Goal: Task Accomplishment & Management: Use online tool/utility

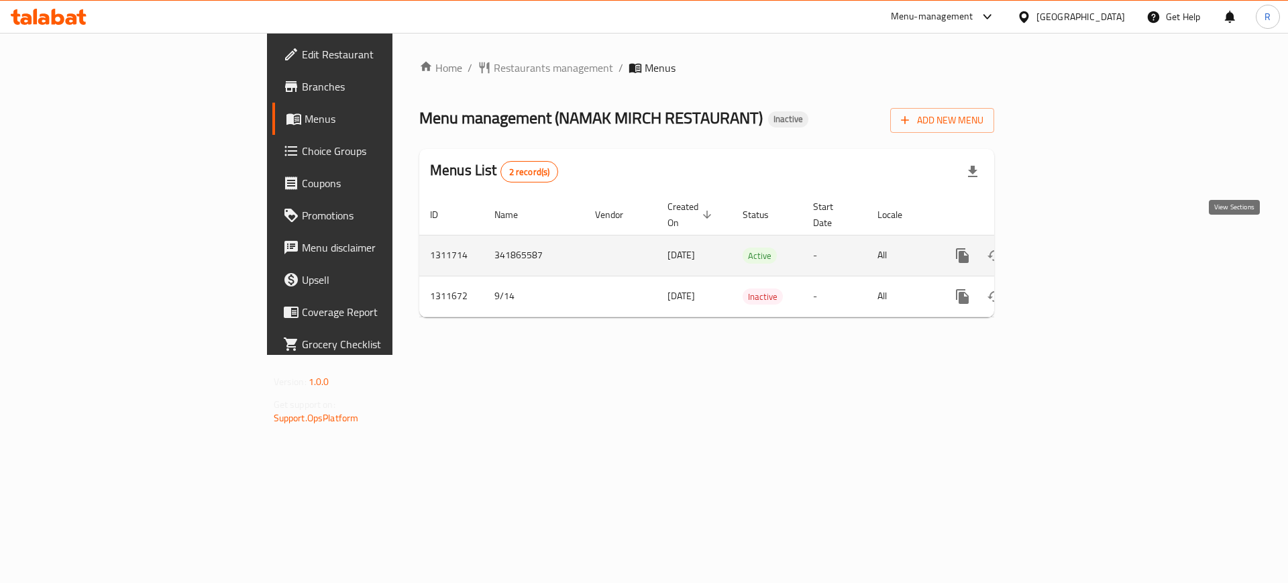
click at [1075, 241] on link "enhanced table" at bounding box center [1059, 255] width 32 height 32
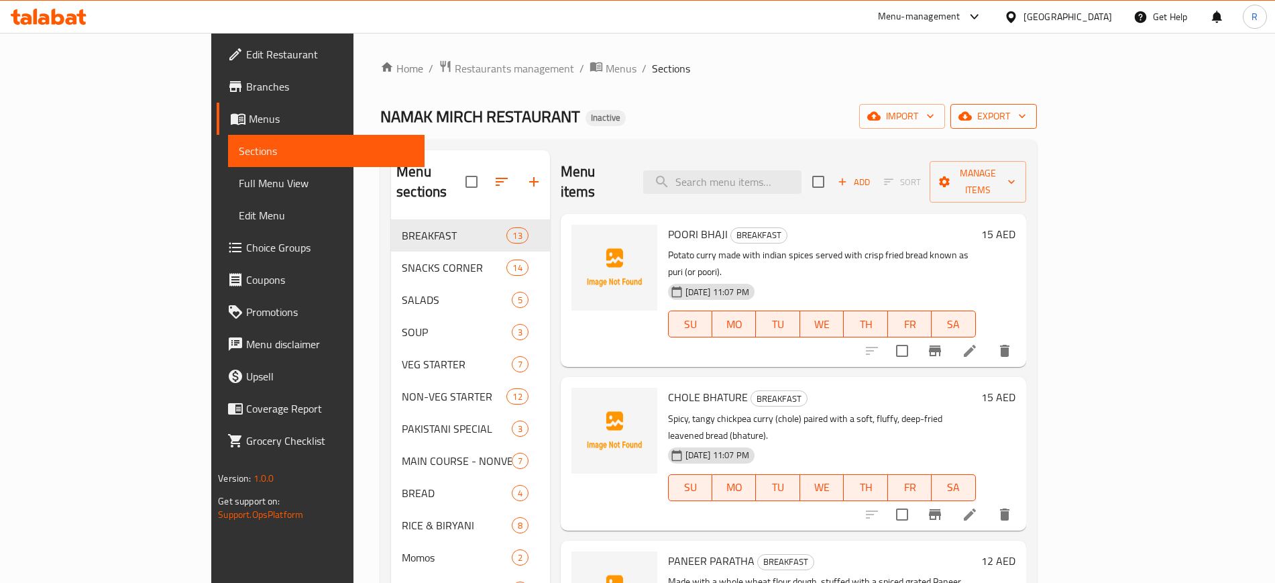
click at [1026, 108] on span "export" at bounding box center [993, 116] width 65 height 17
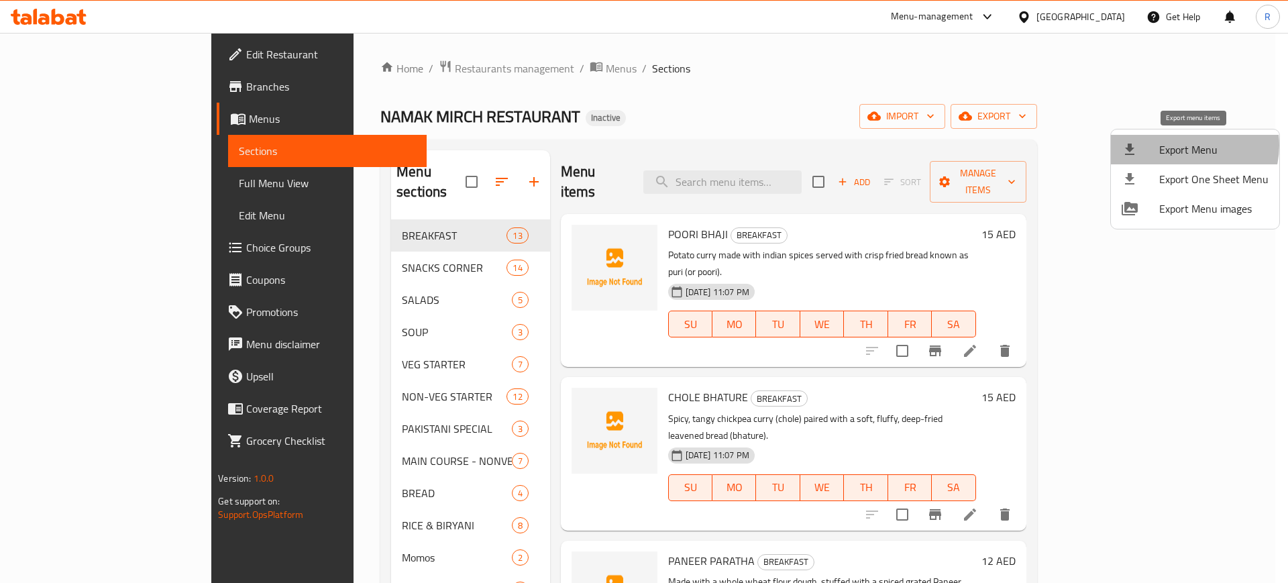
click at [1189, 146] on span "Export Menu" at bounding box center [1213, 150] width 109 height 16
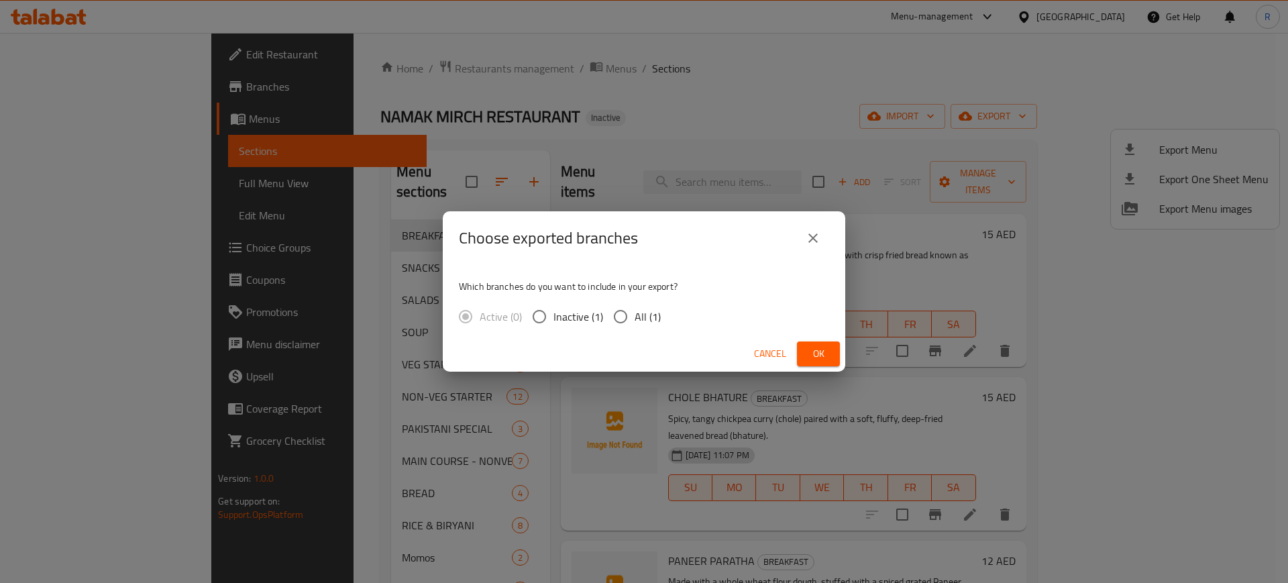
click at [610, 315] on input "All (1)" at bounding box center [620, 317] width 28 height 28
radio input "true"
click at [830, 360] on button "Ok" at bounding box center [818, 353] width 43 height 25
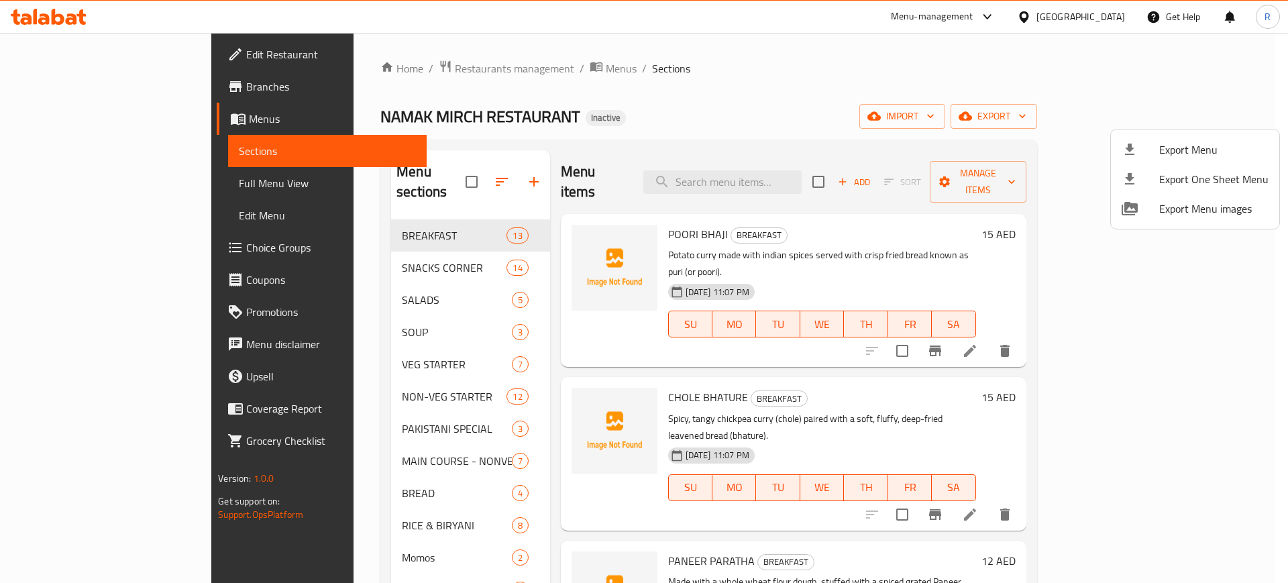
click at [51, 184] on div at bounding box center [644, 291] width 1288 height 583
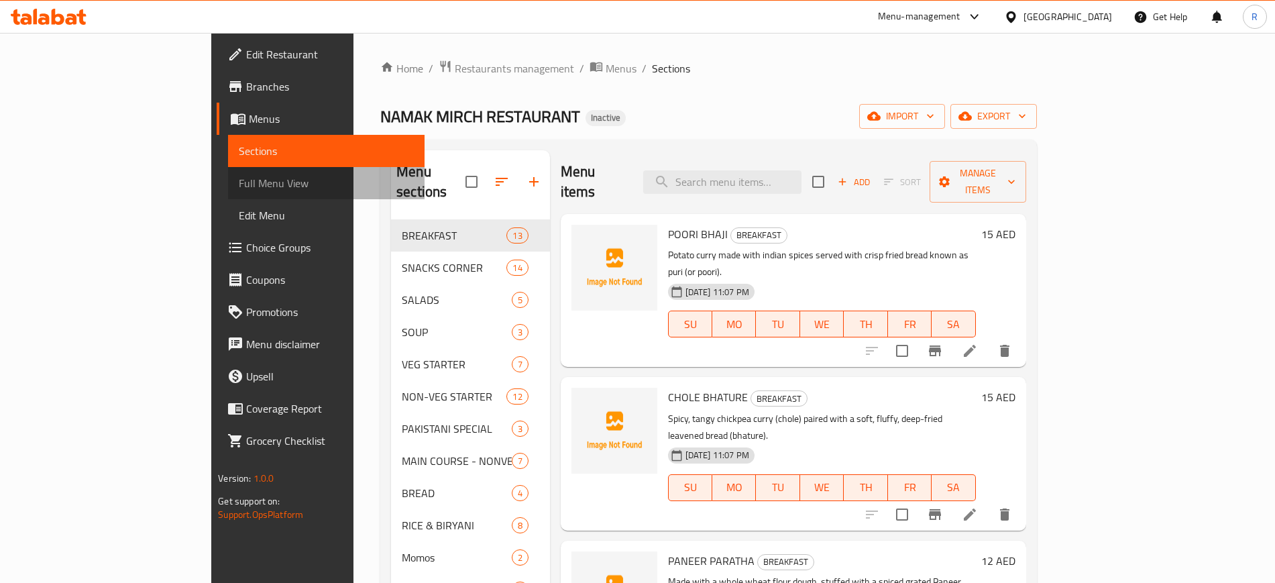
click at [239, 184] on span "Full Menu View" at bounding box center [326, 183] width 174 height 16
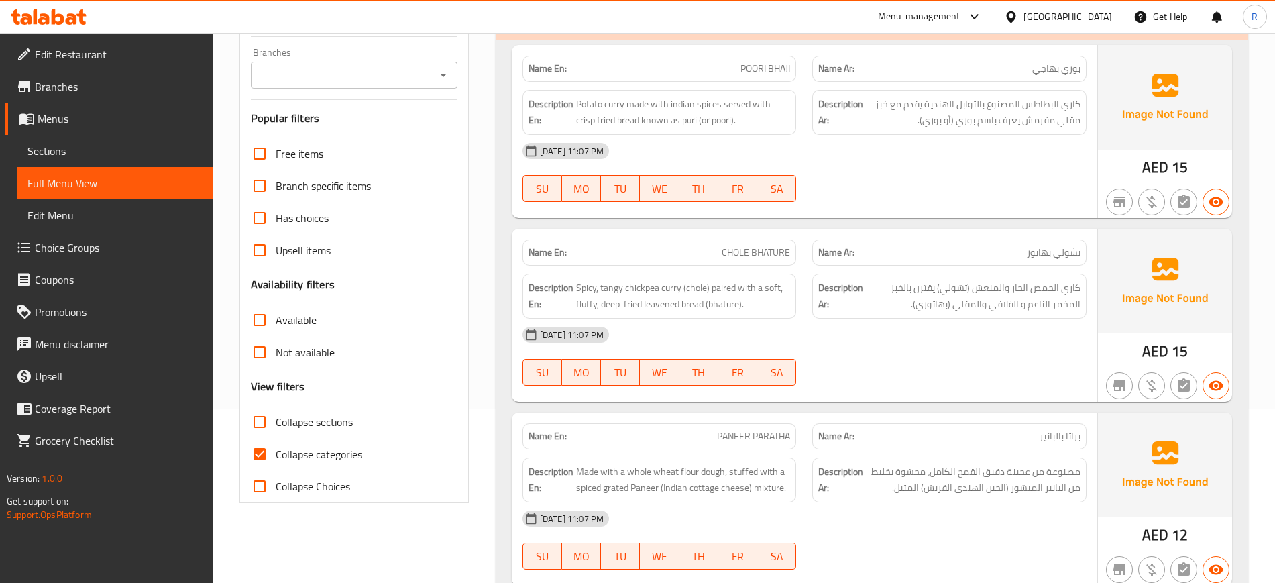
scroll to position [252, 0]
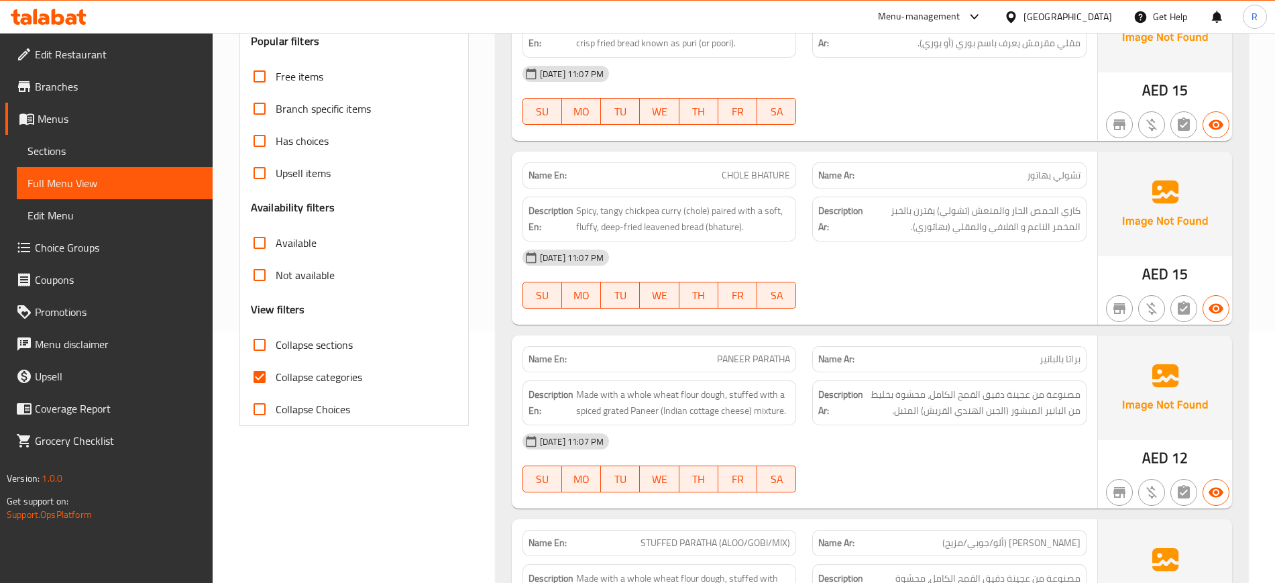
click at [259, 370] on input "Collapse categories" at bounding box center [259, 377] width 32 height 32
checkbox input "false"
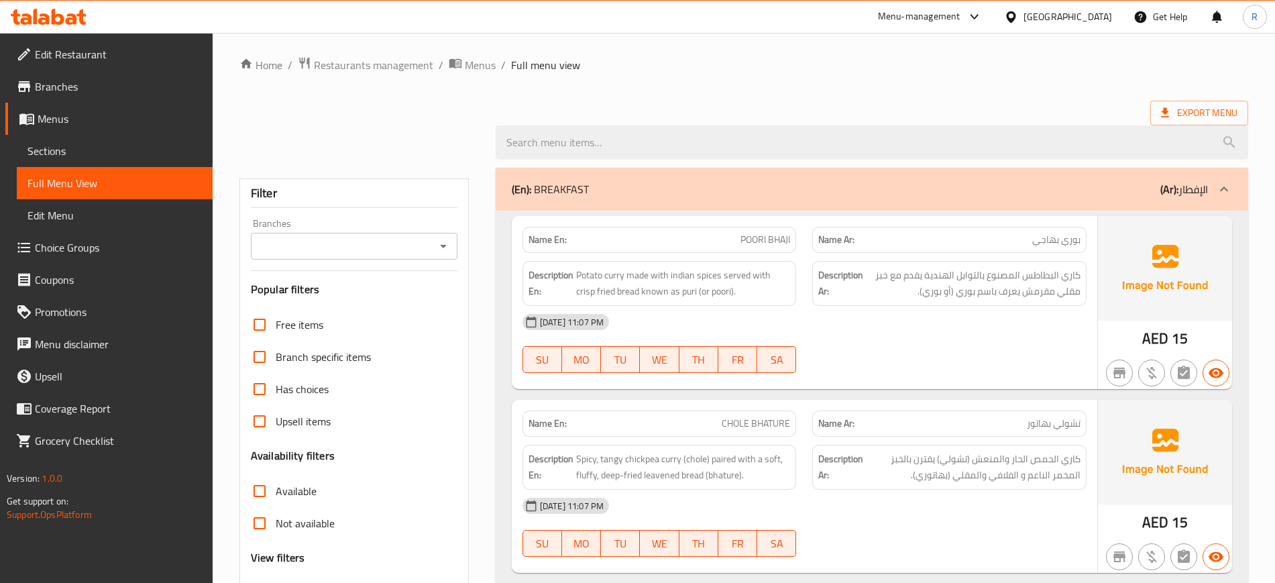
scroll to position [0, 0]
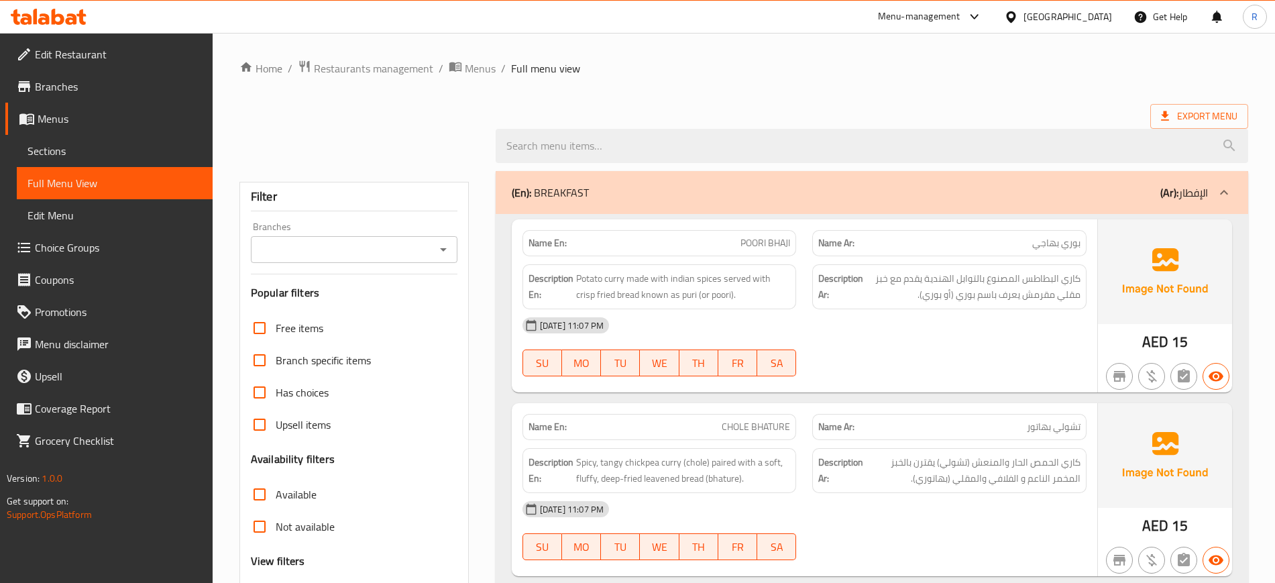
click at [592, 197] on div "(En): BREAKFAST (Ar): الإفطار" at bounding box center [860, 192] width 696 height 16
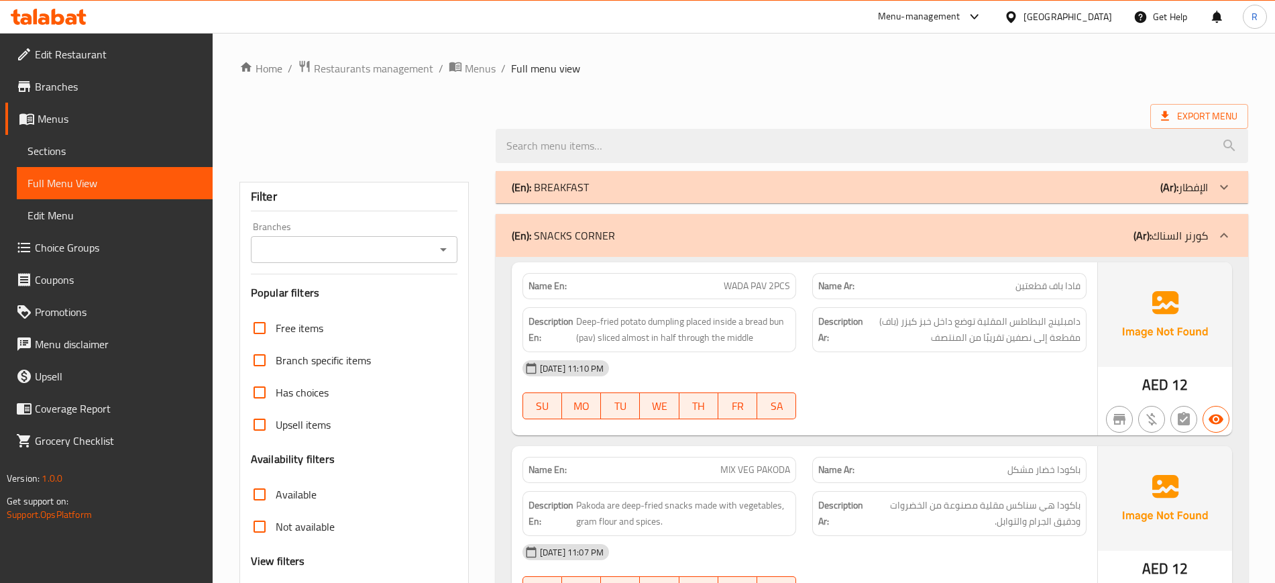
click at [592, 238] on p "(En): SNACKS CORNER" at bounding box center [563, 235] width 103 height 16
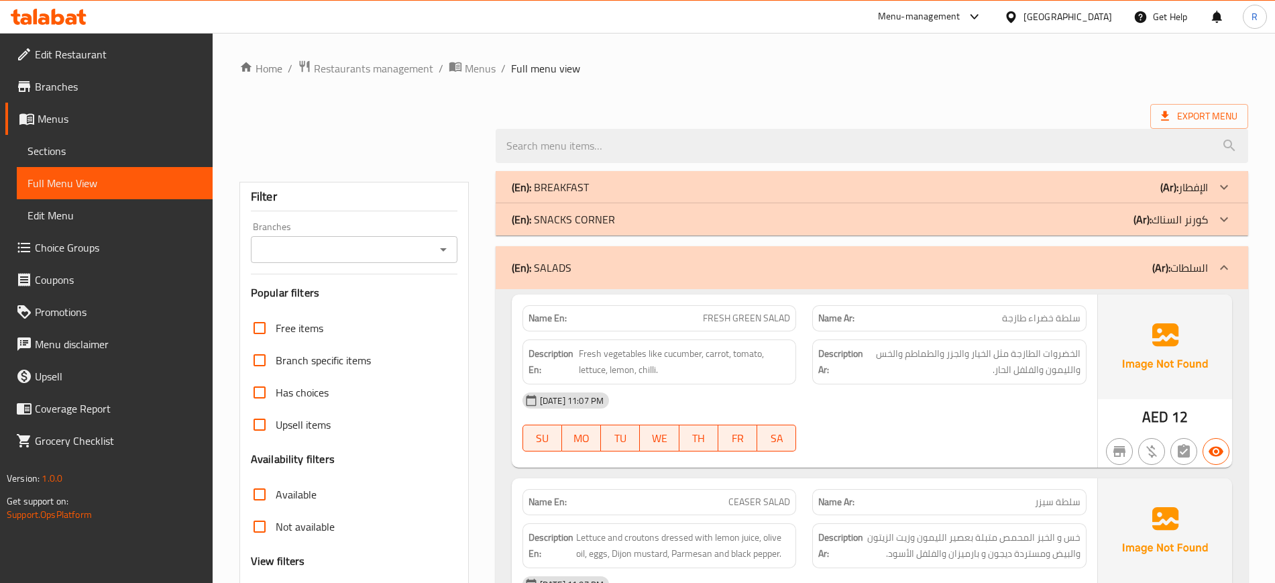
click at [590, 260] on div "(En): SALADS (Ar): السلطات" at bounding box center [860, 268] width 696 height 16
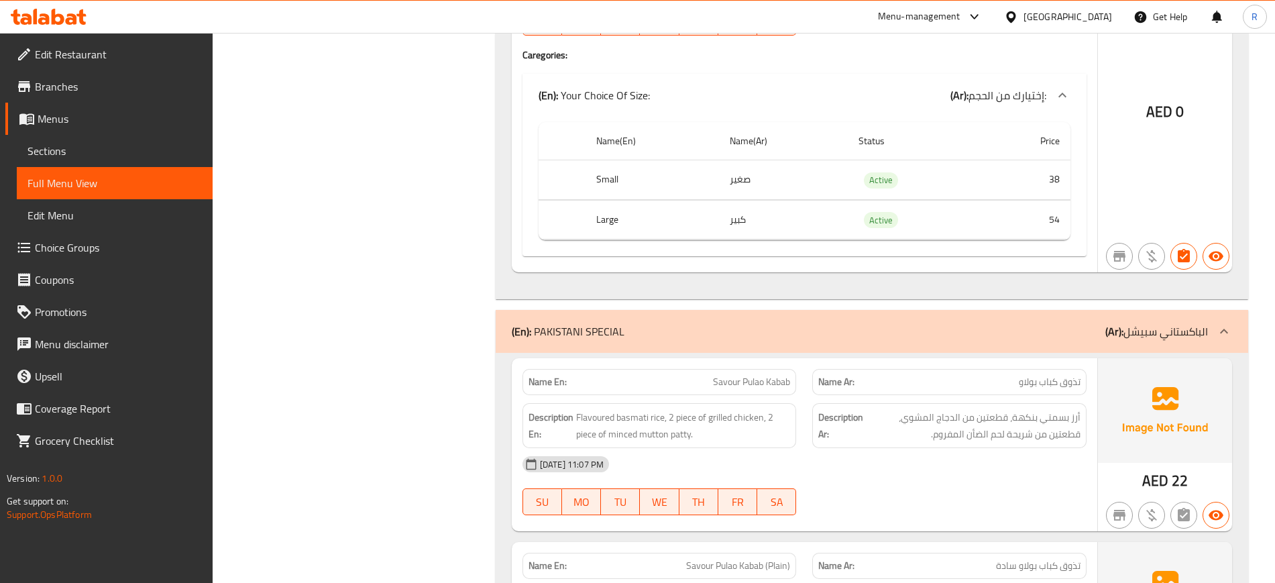
scroll to position [4892, 0]
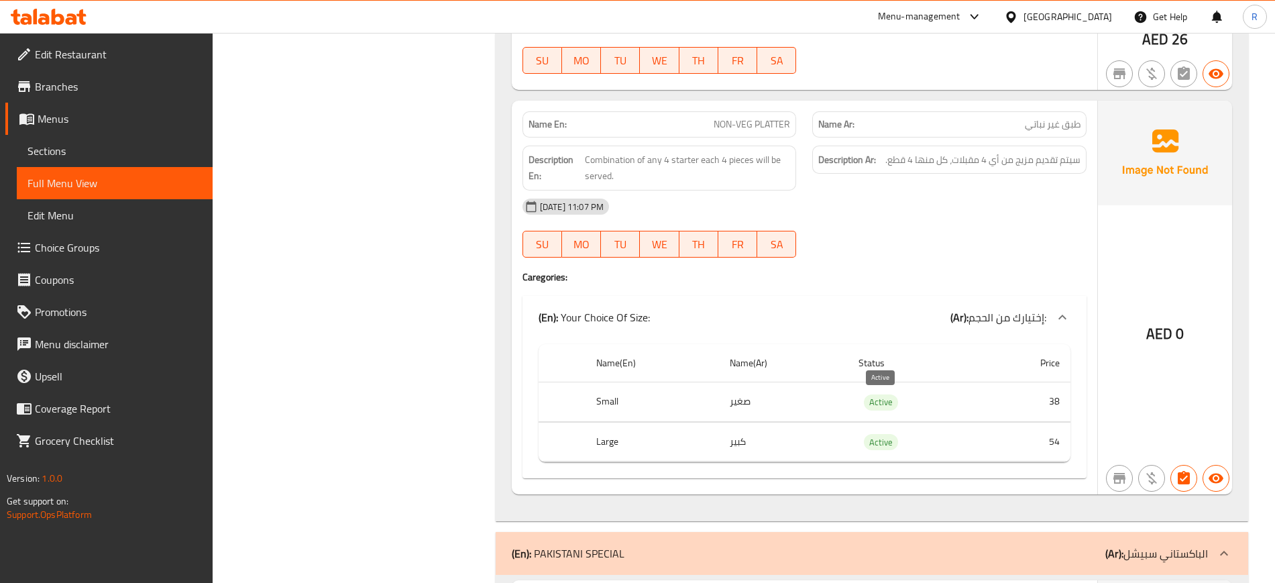
click at [869, 404] on span "Active" at bounding box center [881, 401] width 34 height 15
click at [875, 404] on span "Active" at bounding box center [881, 401] width 34 height 15
copy span "Active"
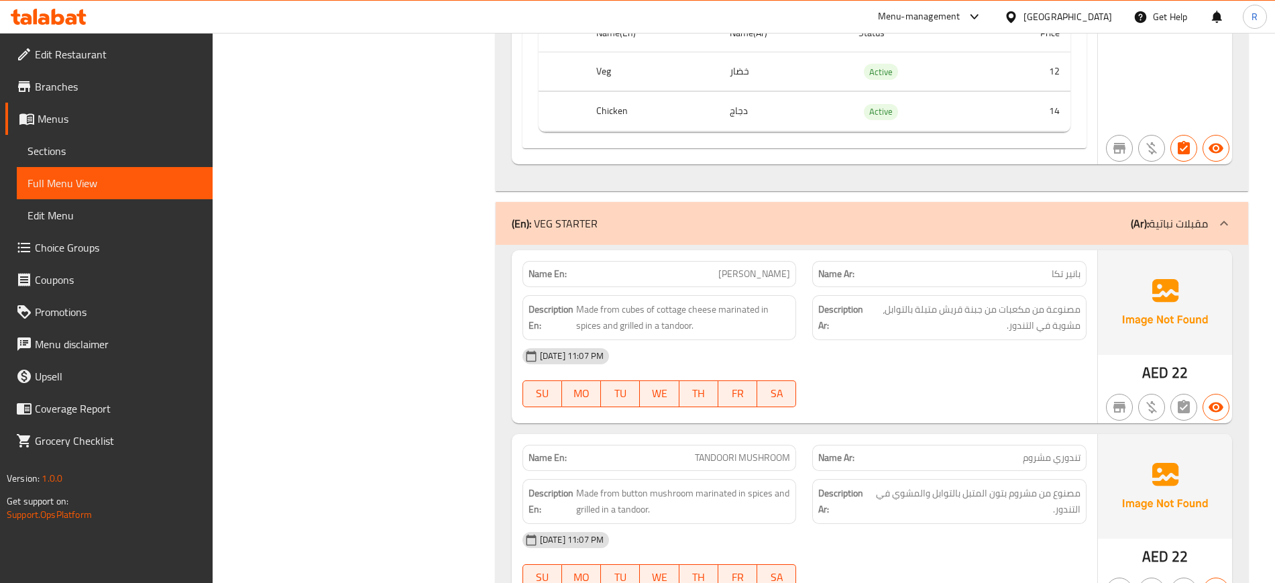
scroll to position [951, 0]
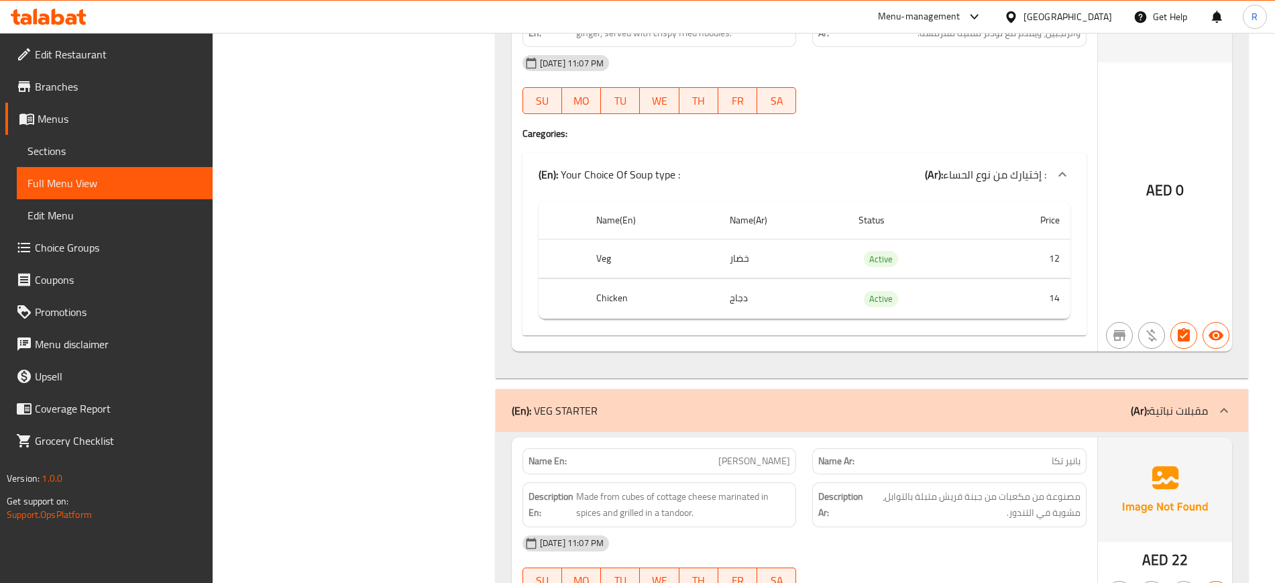
click at [761, 406] on div "(En): VEG STARTER (Ar): مقبلات نباتية" at bounding box center [860, 410] width 696 height 16
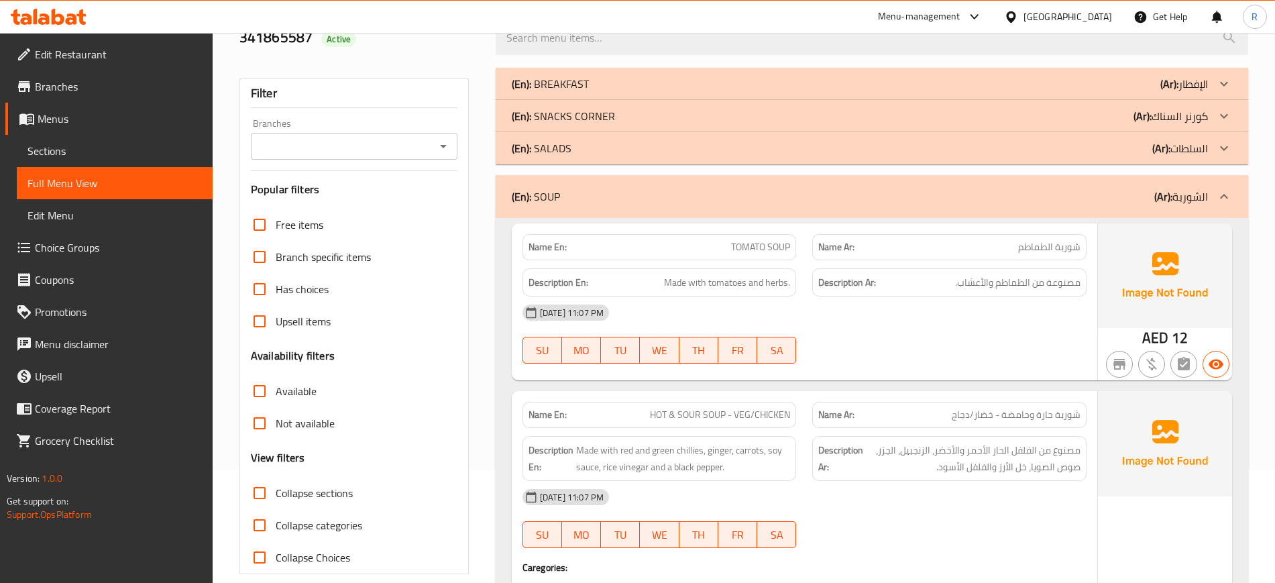
scroll to position [29, 0]
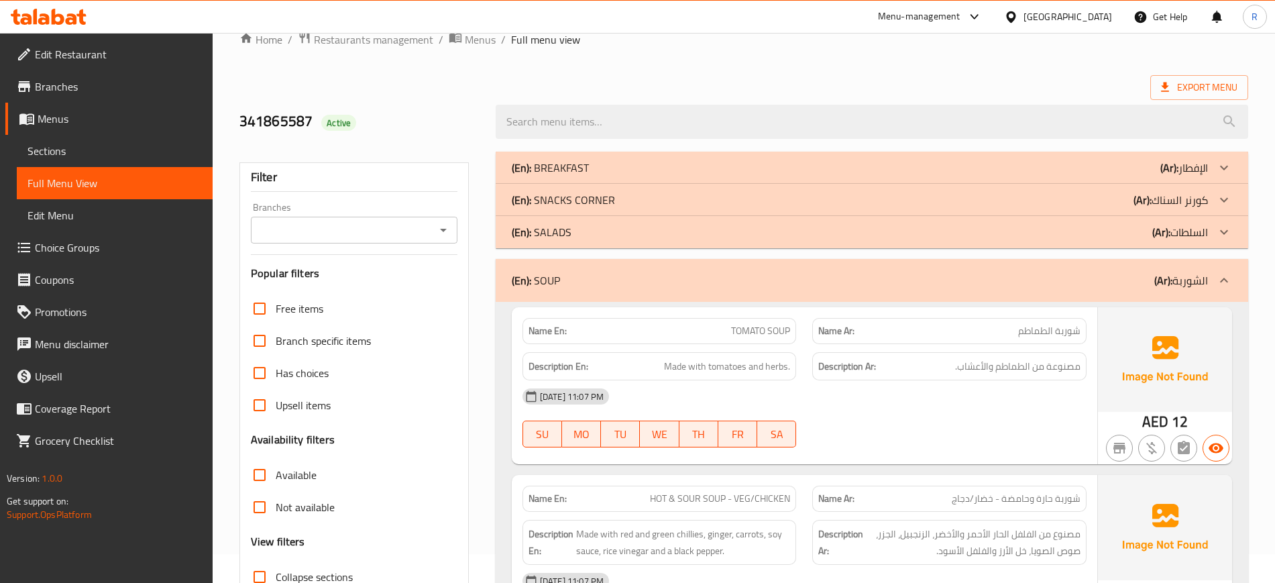
click at [667, 282] on div "(En): SOUP (Ar): الشوربة" at bounding box center [860, 280] width 696 height 16
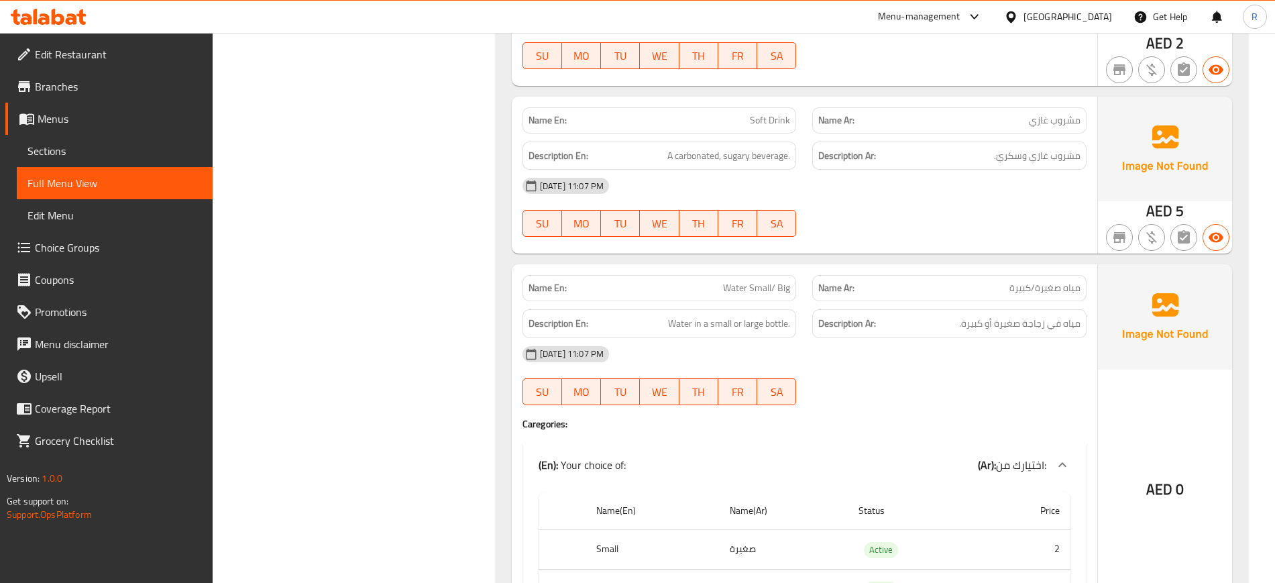
scroll to position [22260, 0]
